Goal: Information Seeking & Learning: Check status

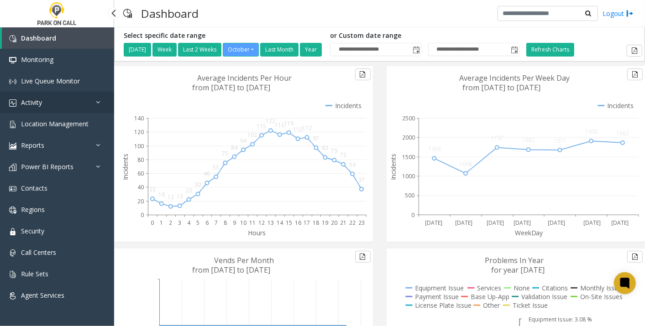
click at [42, 103] on link "Activity" at bounding box center [57, 102] width 114 height 21
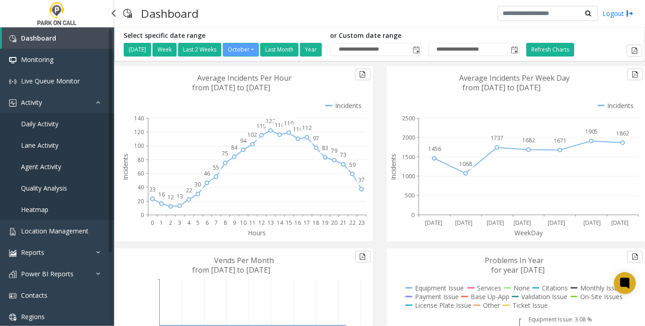
click at [41, 122] on span "Daily Activity" at bounding box center [39, 124] width 37 height 9
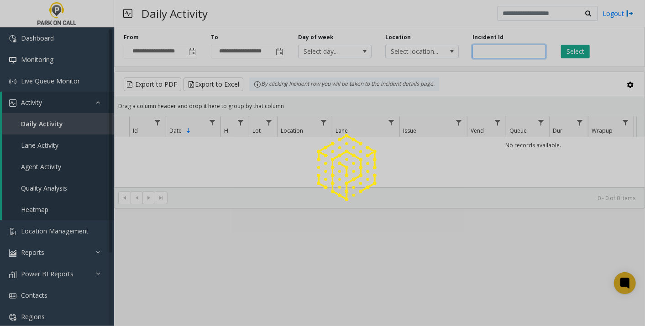
click at [485, 51] on input "number" at bounding box center [510, 52] width 74 height 14
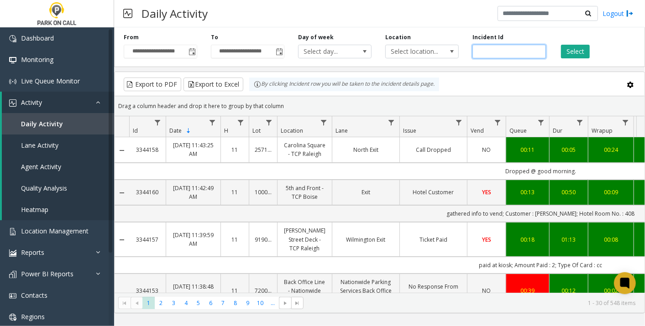
click at [485, 51] on input "number" at bounding box center [510, 52] width 74 height 14
paste input "*******"
type input "*******"
click at [572, 45] on button "Select" at bounding box center [575, 52] width 29 height 14
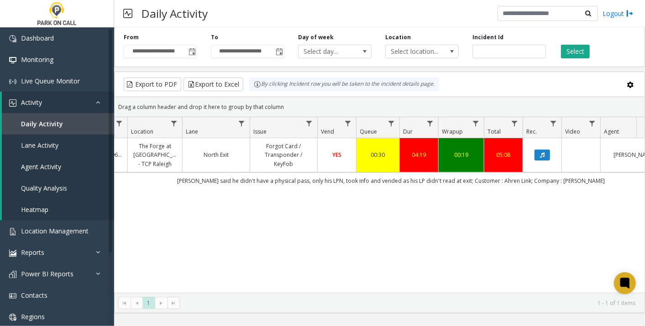
scroll to position [0, 151]
click at [53, 100] on link "Activity" at bounding box center [58, 102] width 112 height 21
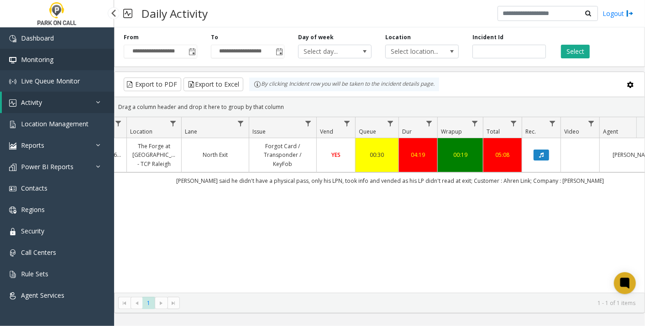
click at [58, 63] on link "Monitoring" at bounding box center [57, 59] width 114 height 21
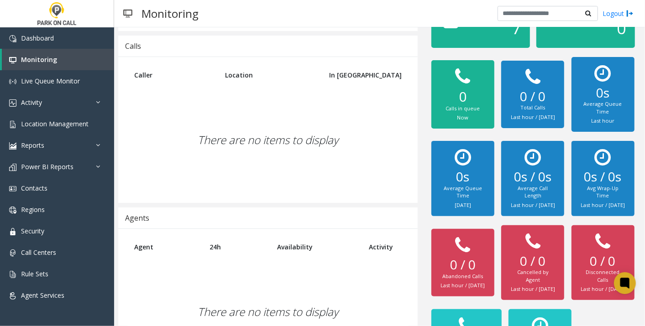
scroll to position [127, 0]
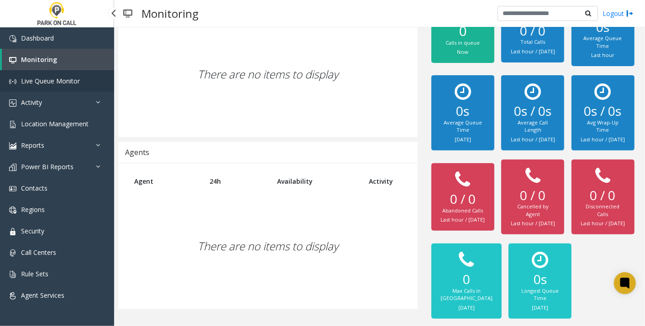
click at [37, 87] on link "Live Queue Monitor" at bounding box center [57, 80] width 114 height 21
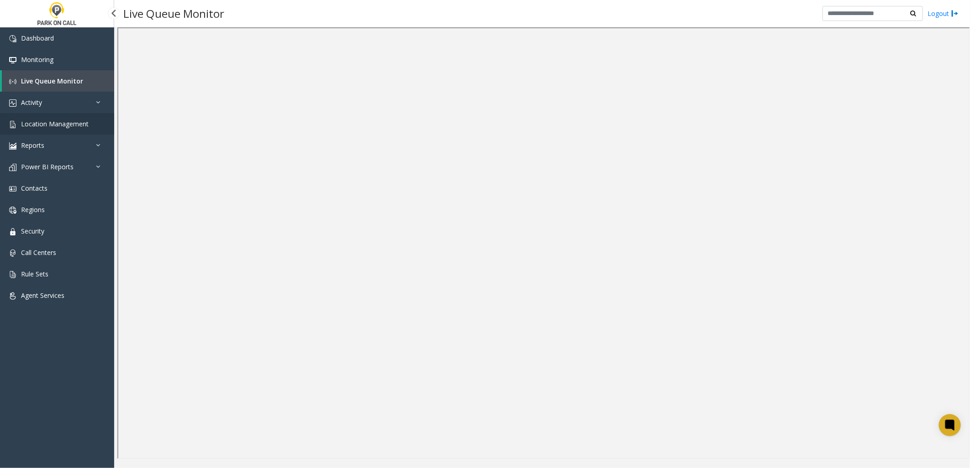
click at [44, 123] on span "Location Management" at bounding box center [55, 124] width 68 height 9
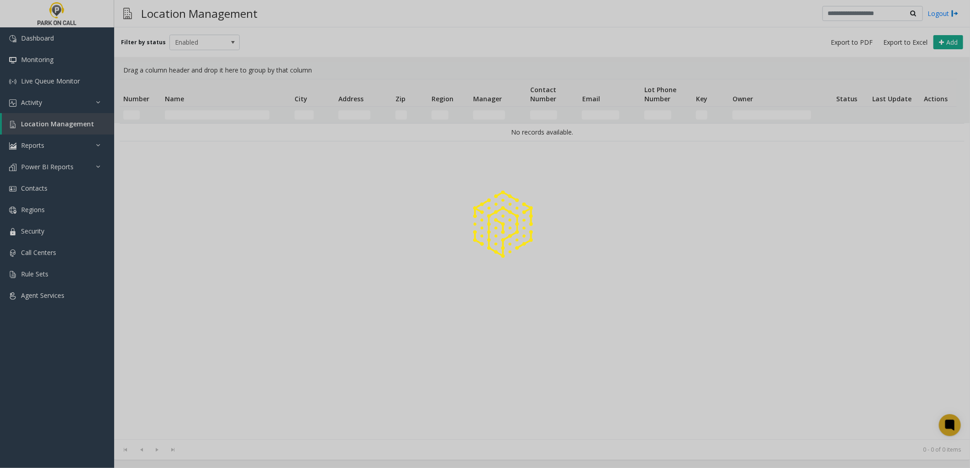
click at [192, 42] on div at bounding box center [485, 234] width 970 height 468
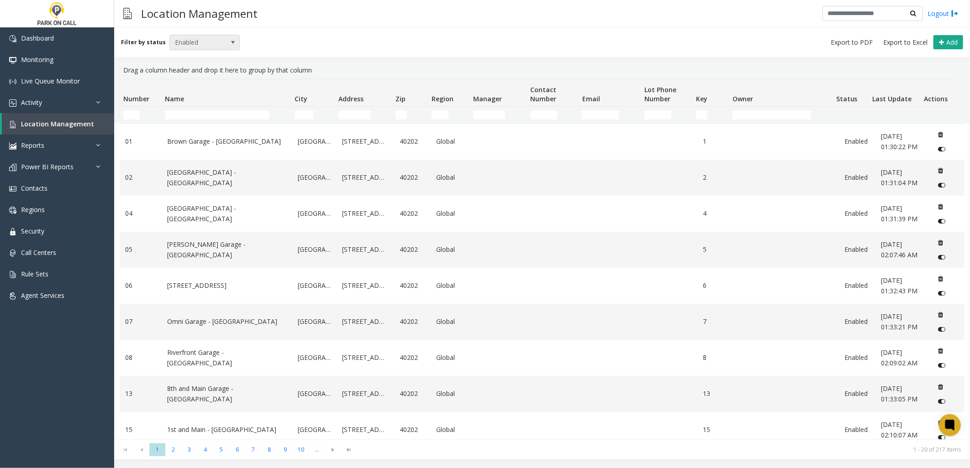
click at [221, 48] on span "Enabled" at bounding box center [198, 42] width 56 height 15
click at [213, 53] on li "All" at bounding box center [201, 57] width 68 height 12
click at [213, 108] on td "Name Filter" at bounding box center [226, 115] width 130 height 16
click at [213, 110] on td "Name Filter" at bounding box center [226, 115] width 130 height 16
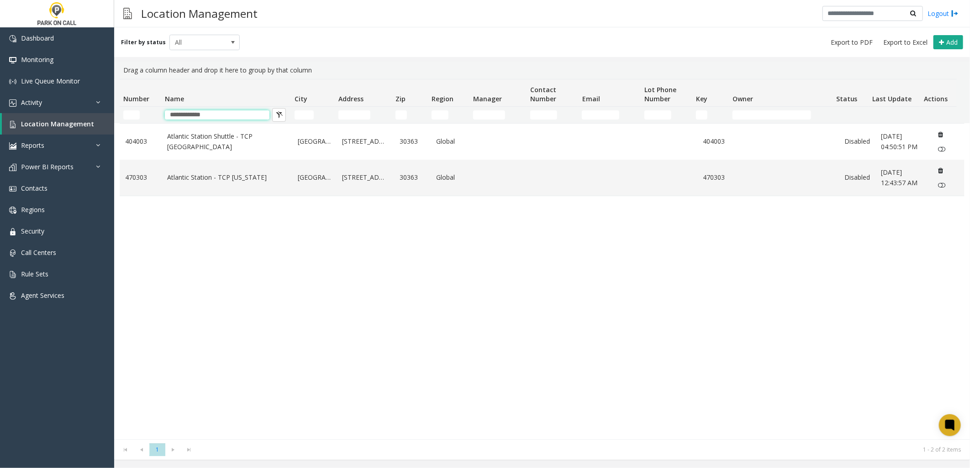
type input "**********"
click at [282, 258] on div "404003 Atlantic Station Shuttle - TCP Atlanta Atlanta 1380 Atlantic Drive North…" at bounding box center [542, 281] width 845 height 316
click at [234, 180] on link "Atlantic Station - TCP Georgia" at bounding box center [227, 178] width 120 height 10
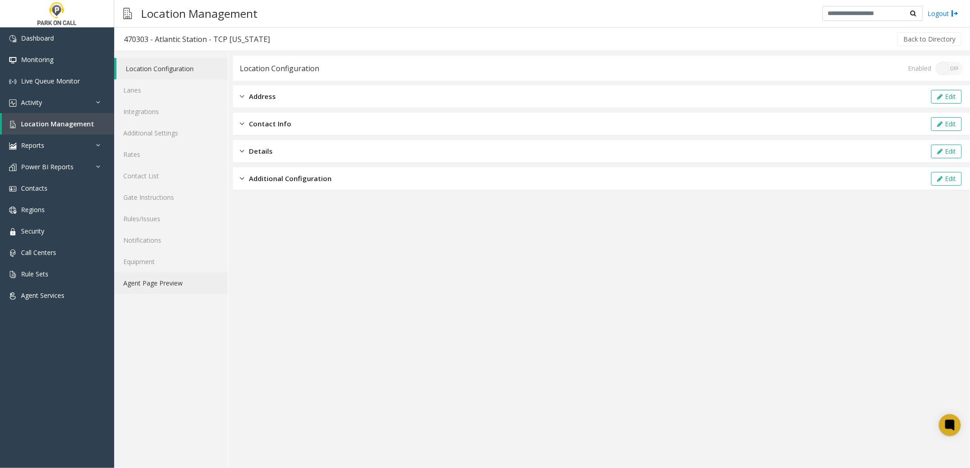
click at [169, 288] on link "Agent Page Preview" at bounding box center [171, 283] width 114 height 21
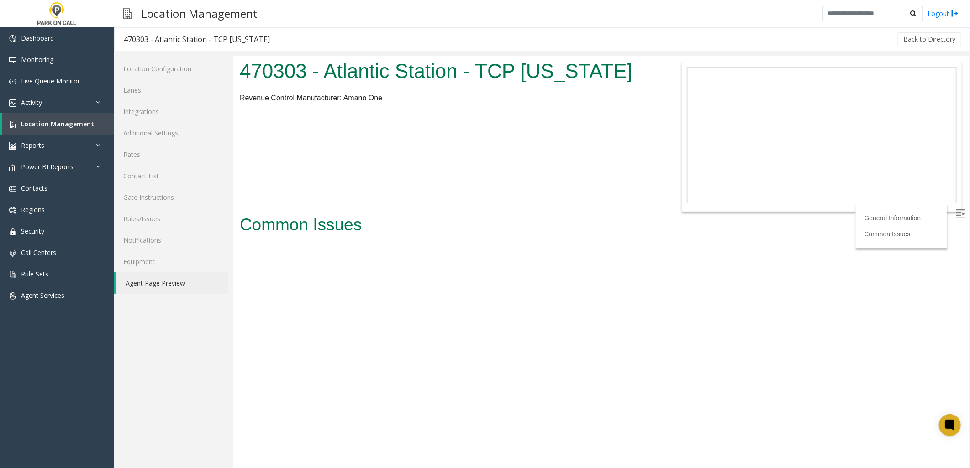
click at [426, 326] on body "470303 - Atlantic Station - TCP Georgia Revenue Control Manufacturer: Amano One…" at bounding box center [600, 261] width 736 height 413
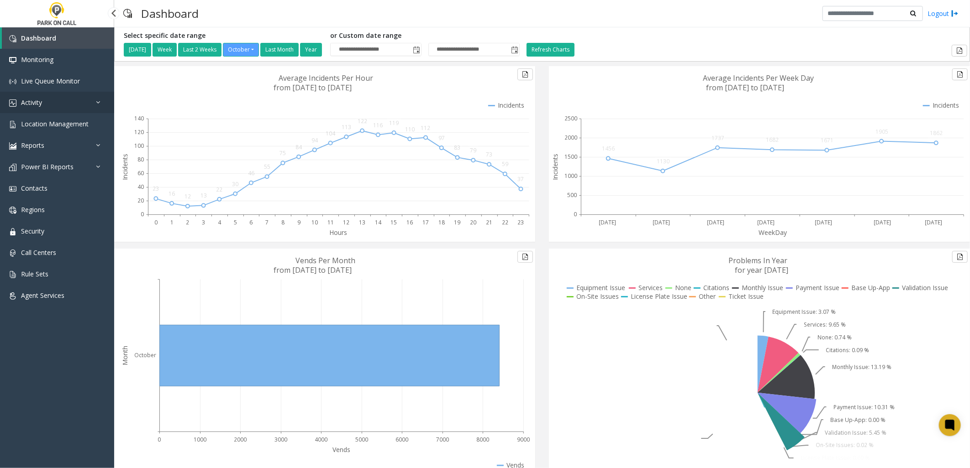
click at [49, 103] on link "Activity" at bounding box center [57, 102] width 114 height 21
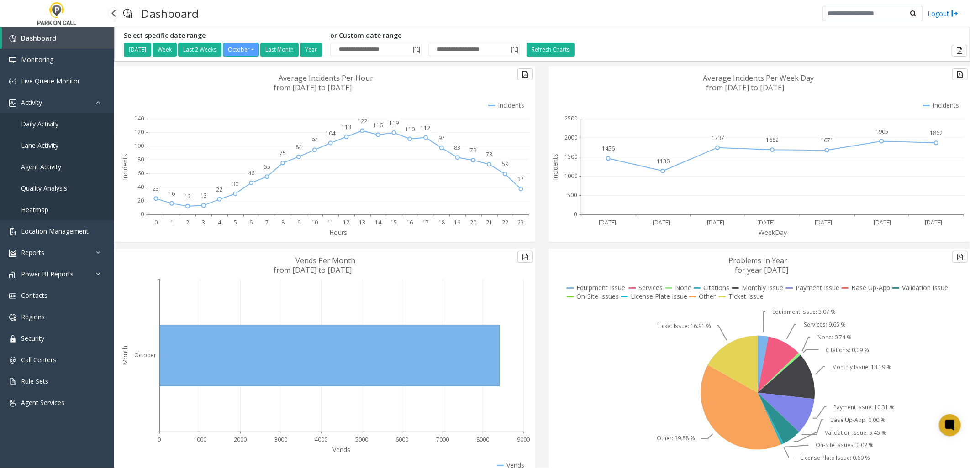
click at [47, 121] on span "Daily Activity" at bounding box center [39, 124] width 37 height 9
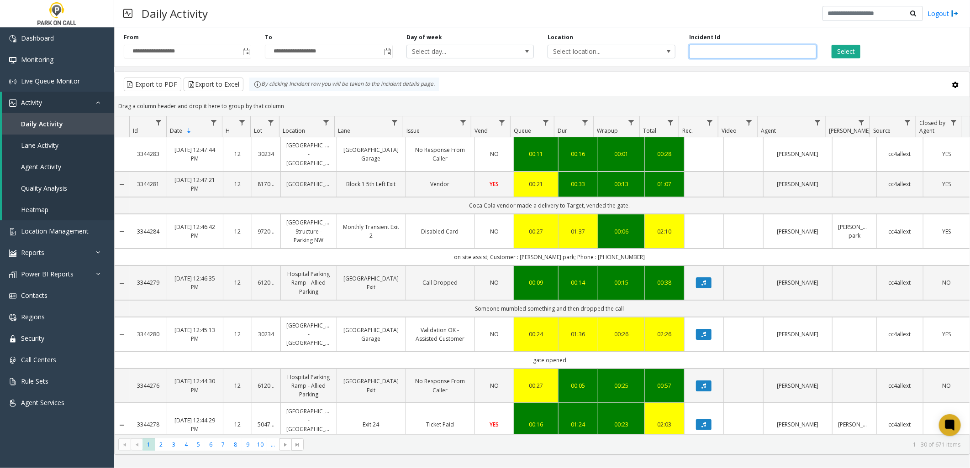
click at [716, 50] on input "number" at bounding box center [752, 52] width 127 height 14
paste input "*******"
type input "*******"
click at [833, 49] on button "Select" at bounding box center [846, 52] width 29 height 14
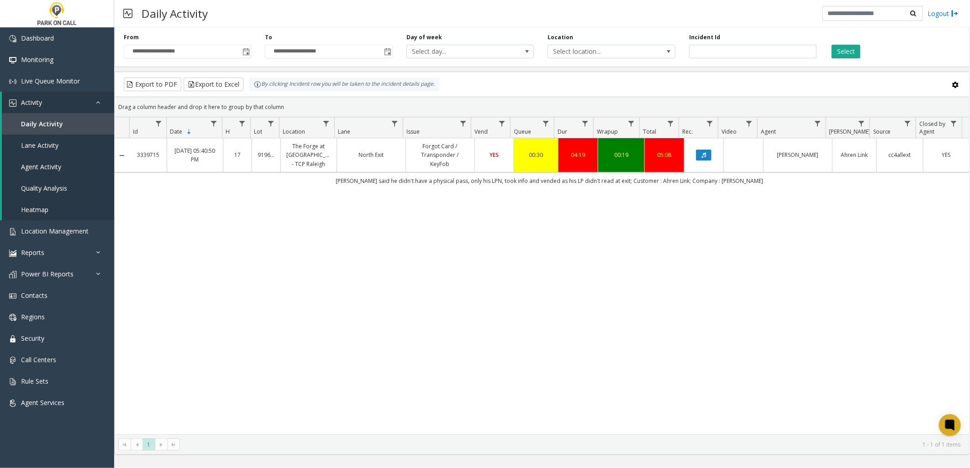
drag, startPoint x: 700, startPoint y: 279, endPoint x: 655, endPoint y: 147, distance: 138.9
click at [699, 279] on div "3339715 [DATE] 05:40:50 PM 17 919604 The Forge at [GEOGRAPHIC_DATA] - TCP Ralei…" at bounding box center [542, 286] width 855 height 296
